Goal: Check status: Check status

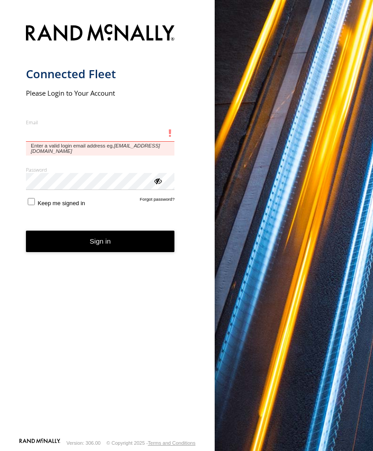
type input "**********"
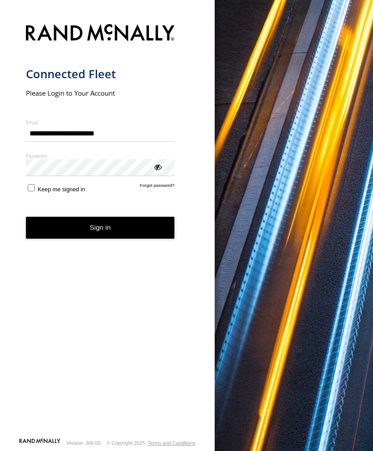
click at [100, 231] on button "Sign in" at bounding box center [100, 228] width 149 height 22
click at [103, 230] on button "Sign in" at bounding box center [100, 228] width 149 height 22
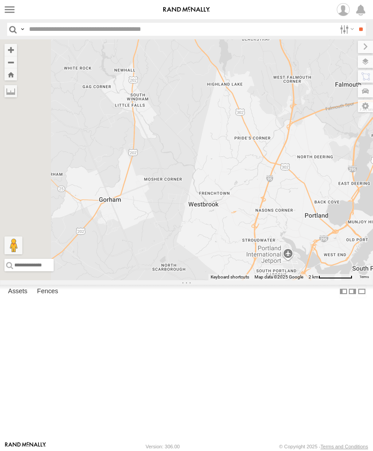
click at [15, 10] on label at bounding box center [9, 9] width 13 height 13
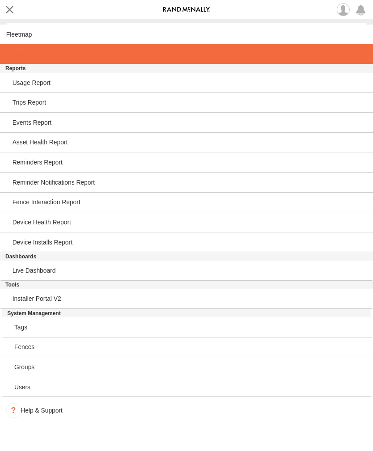
click at [19, 55] on span at bounding box center [15, 53] width 18 height 7
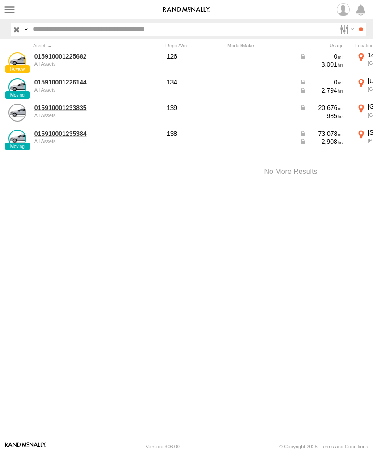
click at [71, 109] on link "015910001233835" at bounding box center [77, 108] width 87 height 8
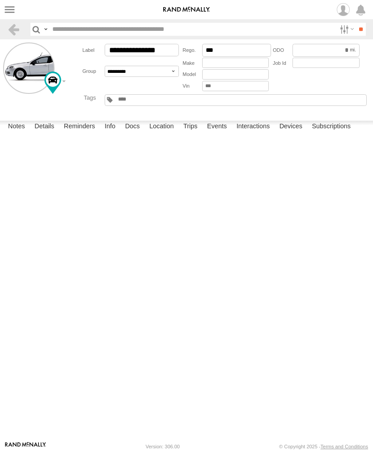
click at [223, 133] on label "Events" at bounding box center [216, 127] width 29 height 13
click at [13, 13] on label at bounding box center [9, 9] width 13 height 13
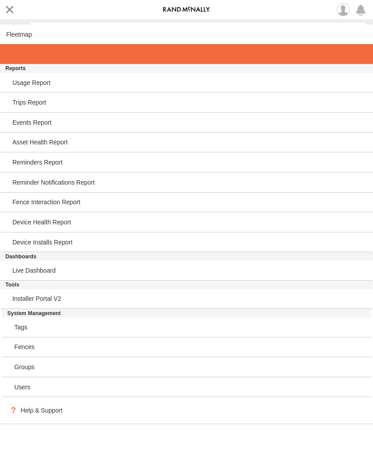
click at [26, 63] on link at bounding box center [186, 54] width 373 height 20
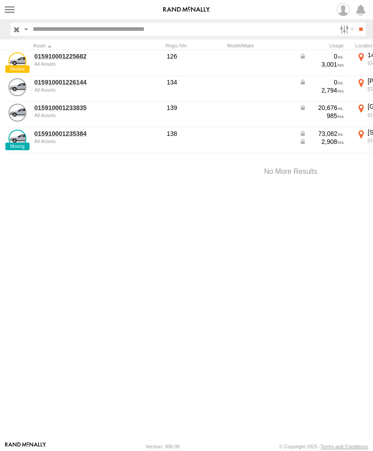
click at [68, 85] on link "015910001226144" at bounding box center [77, 82] width 87 height 8
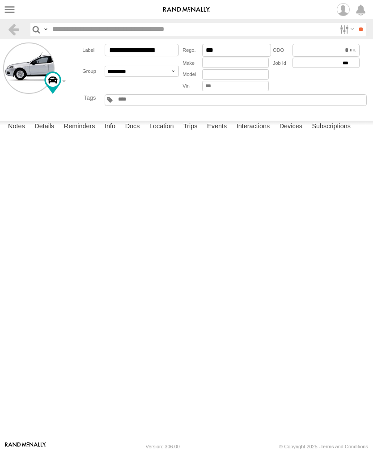
click at [222, 133] on label "Events" at bounding box center [216, 127] width 29 height 13
click at [12, 11] on label at bounding box center [9, 9] width 13 height 13
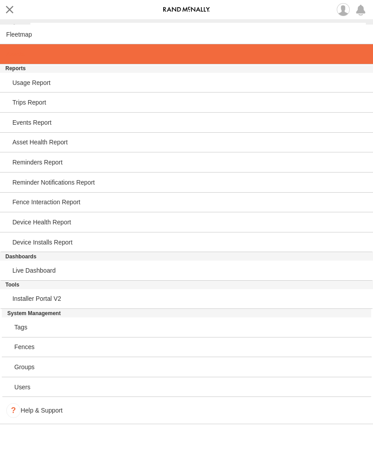
click at [21, 54] on span at bounding box center [15, 53] width 18 height 7
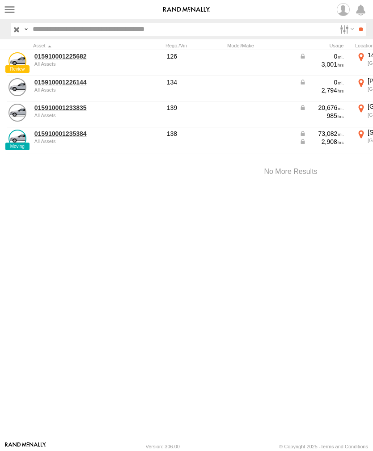
click at [67, 110] on link "015910001233835" at bounding box center [77, 108] width 87 height 8
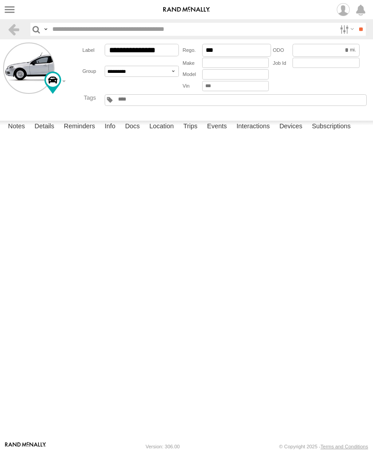
click at [223, 133] on label "Events" at bounding box center [216, 127] width 29 height 13
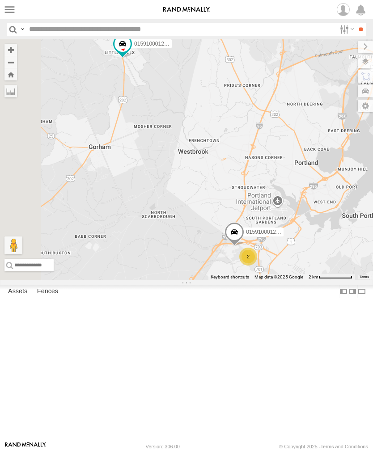
click at [14, 8] on label at bounding box center [9, 9] width 13 height 13
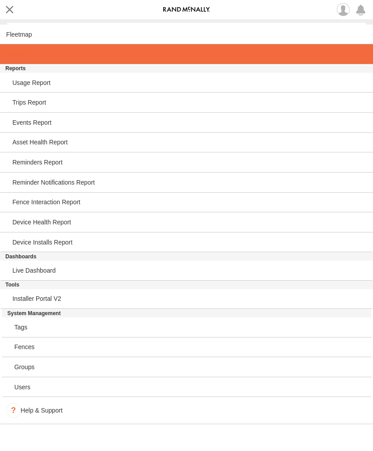
click at [20, 58] on span at bounding box center [15, 53] width 18 height 7
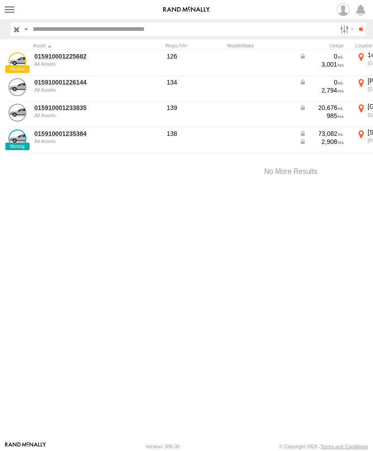
click at [60, 111] on link "015910001233835" at bounding box center [77, 108] width 87 height 8
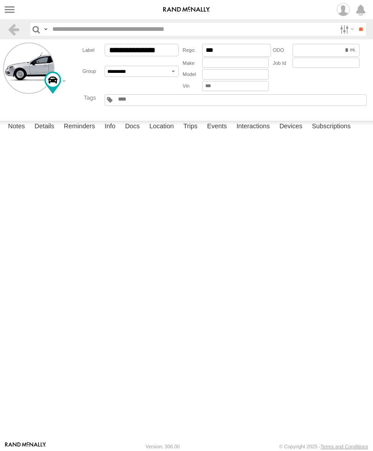
click at [220, 133] on label "Events" at bounding box center [216, 127] width 29 height 13
